Goal: Information Seeking & Learning: Learn about a topic

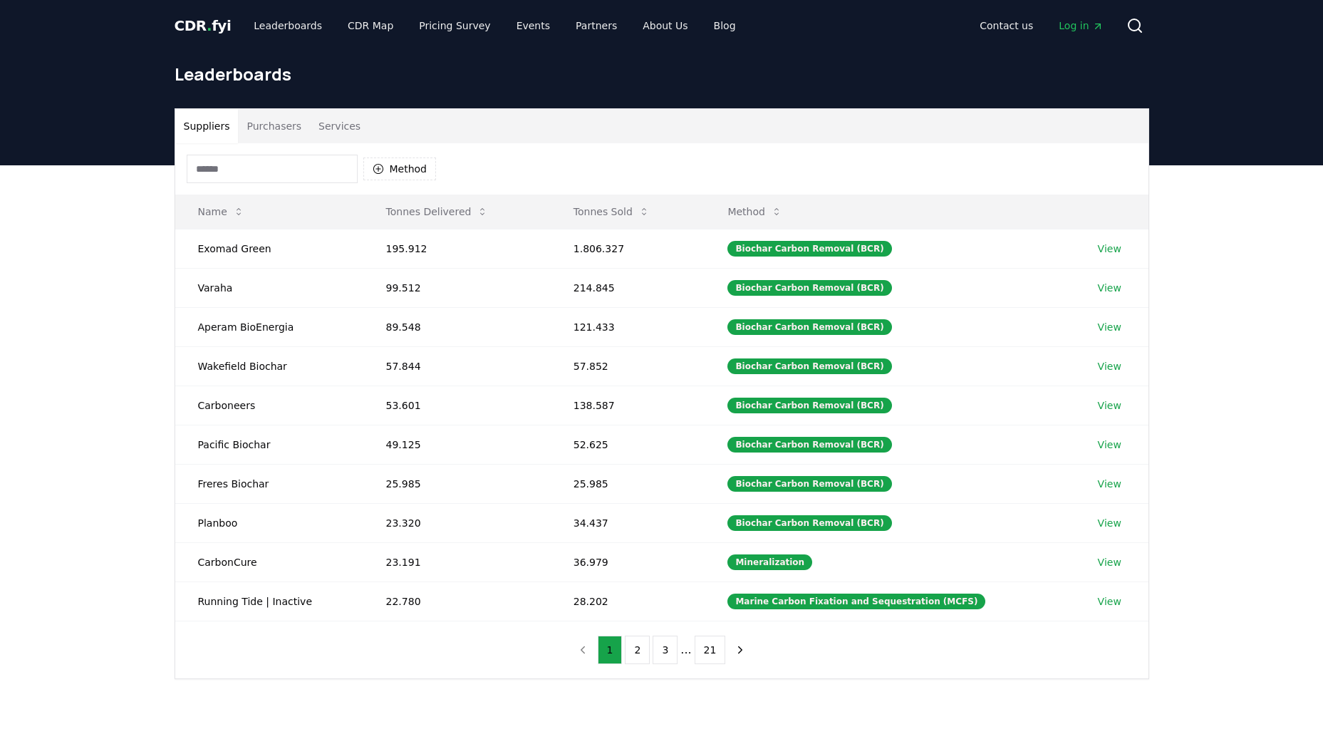
click at [279, 172] on input at bounding box center [272, 169] width 171 height 28
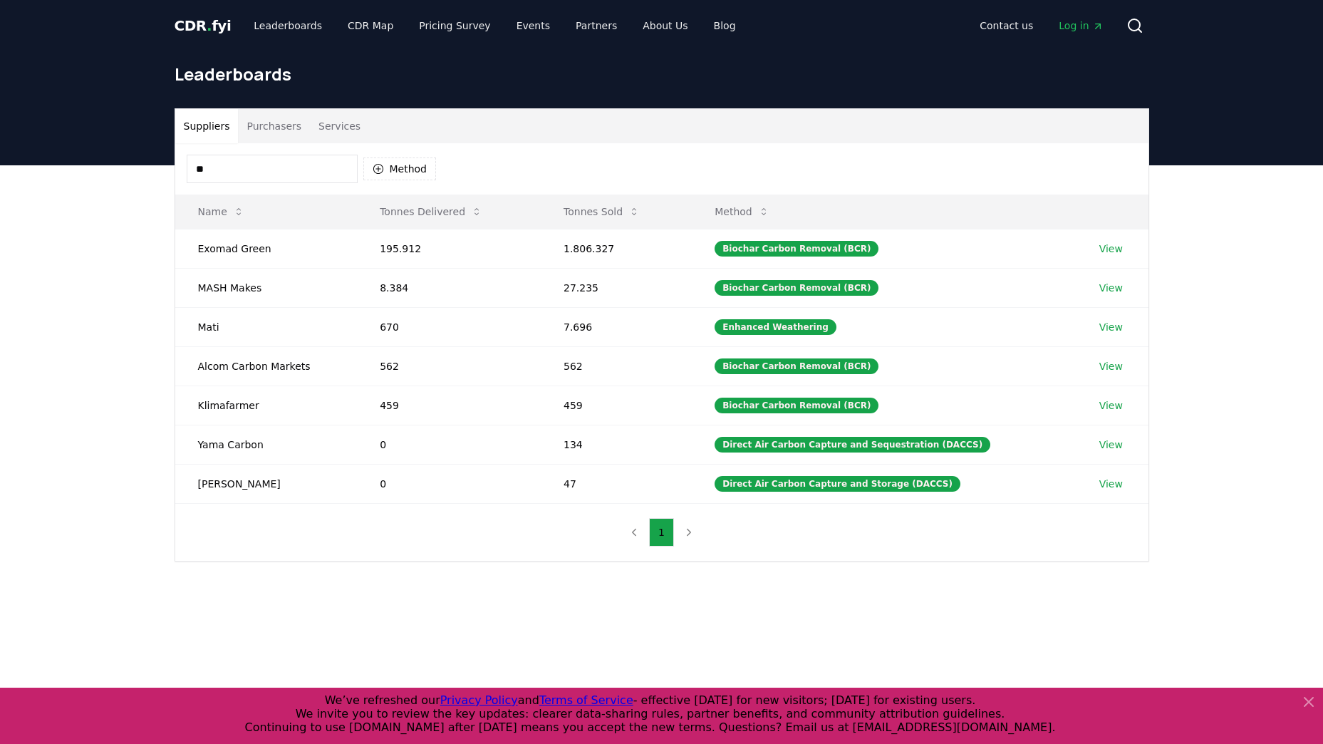
click at [279, 166] on input "**" at bounding box center [272, 169] width 171 height 28
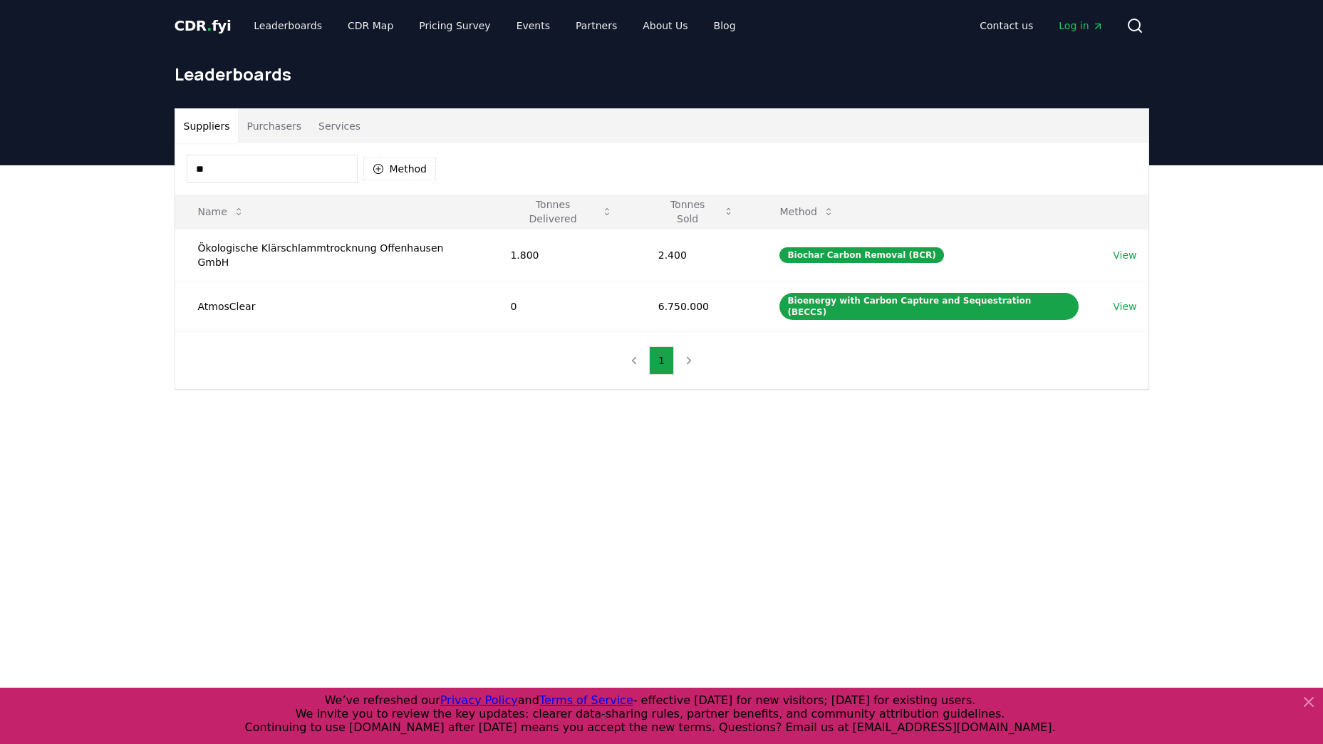
type input "*"
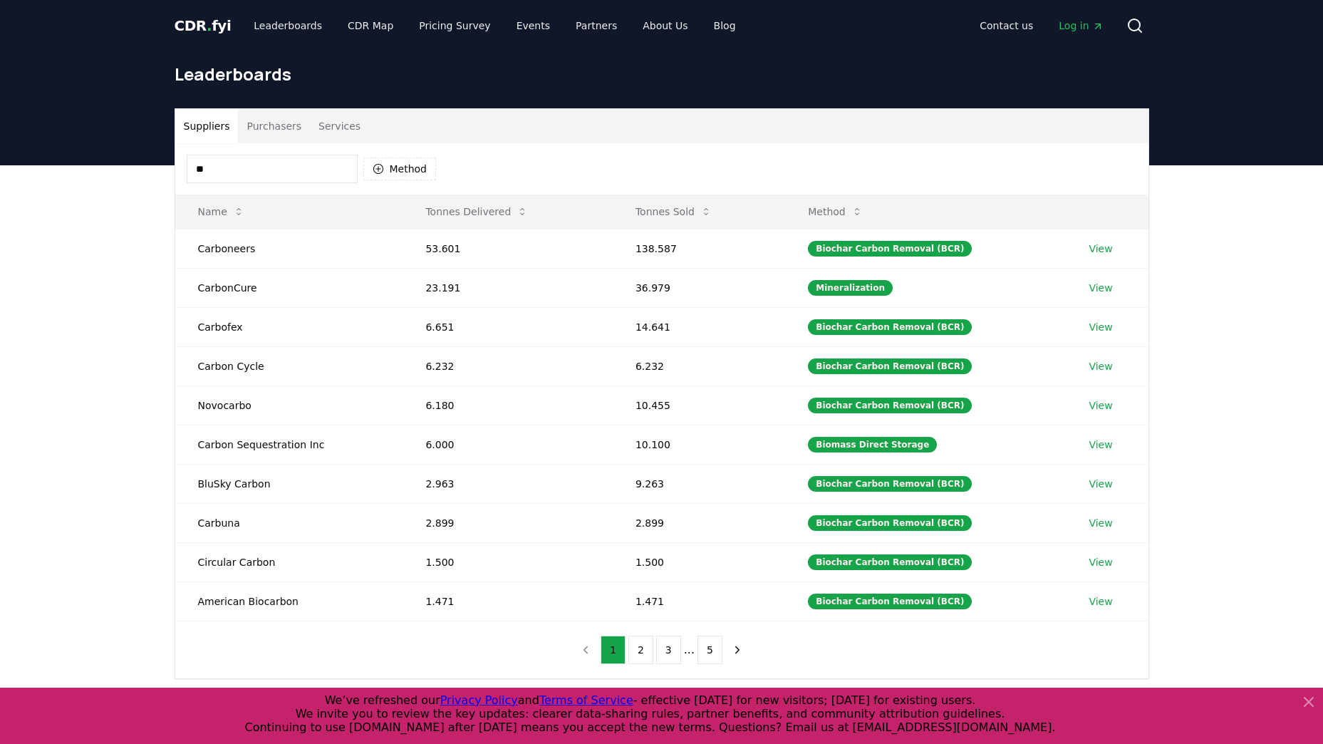
type input "*"
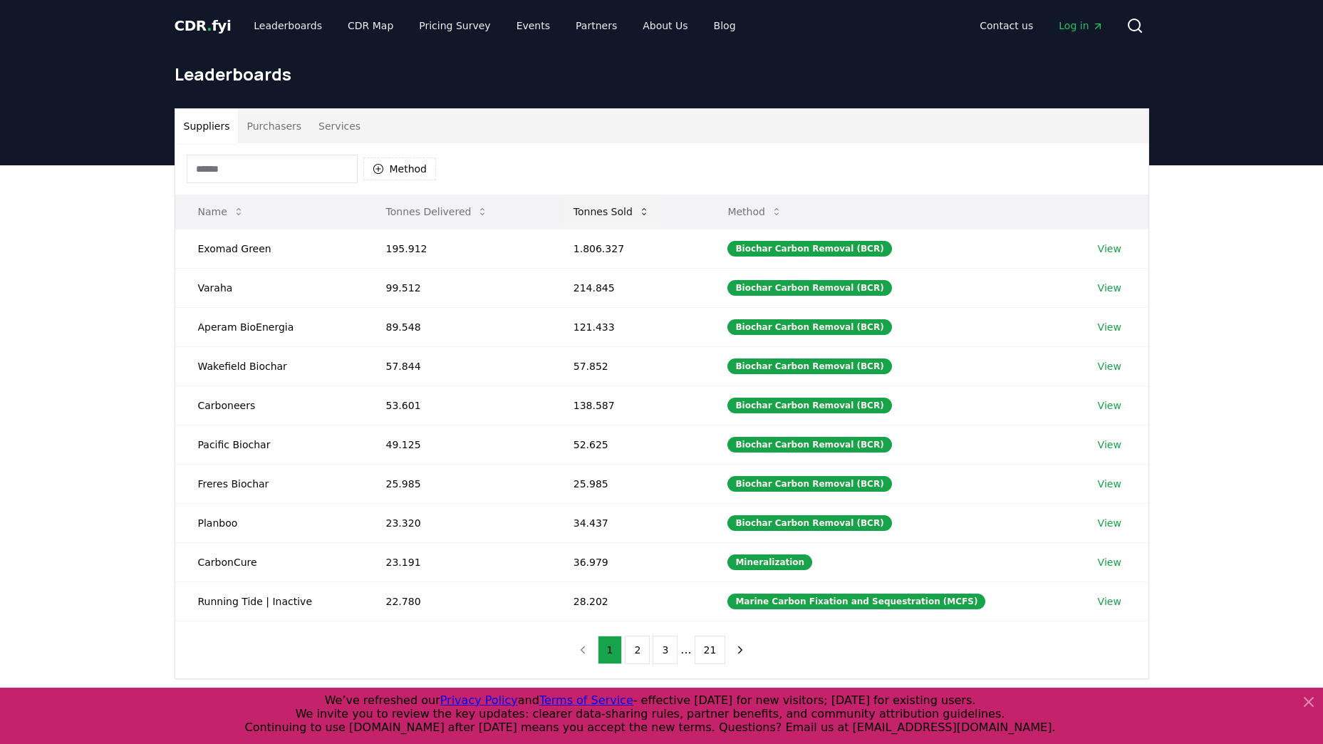
click at [643, 209] on icon at bounding box center [643, 211] width 11 height 11
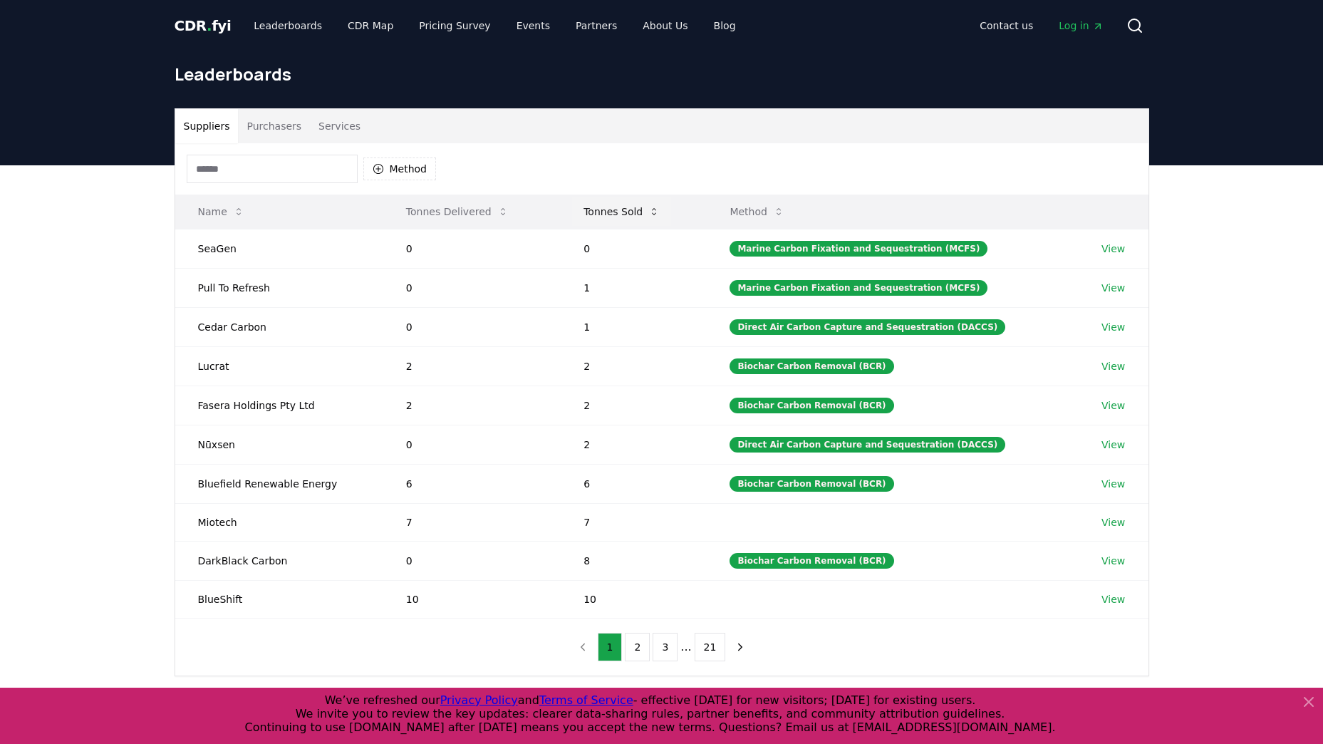
click at [630, 219] on button "Tonnes Sold" at bounding box center [621, 211] width 99 height 28
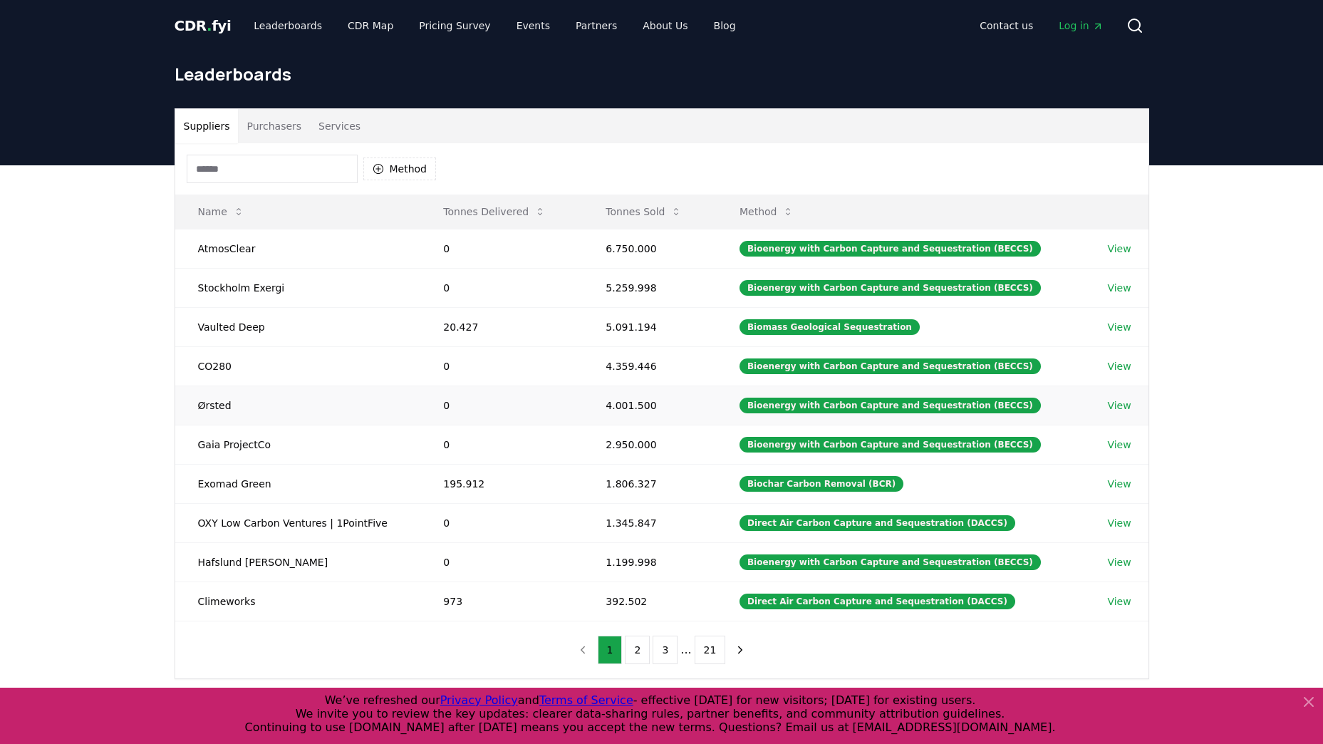
click at [1120, 407] on link "View" at bounding box center [1119, 405] width 24 height 14
